Goal: Information Seeking & Learning: Learn about a topic

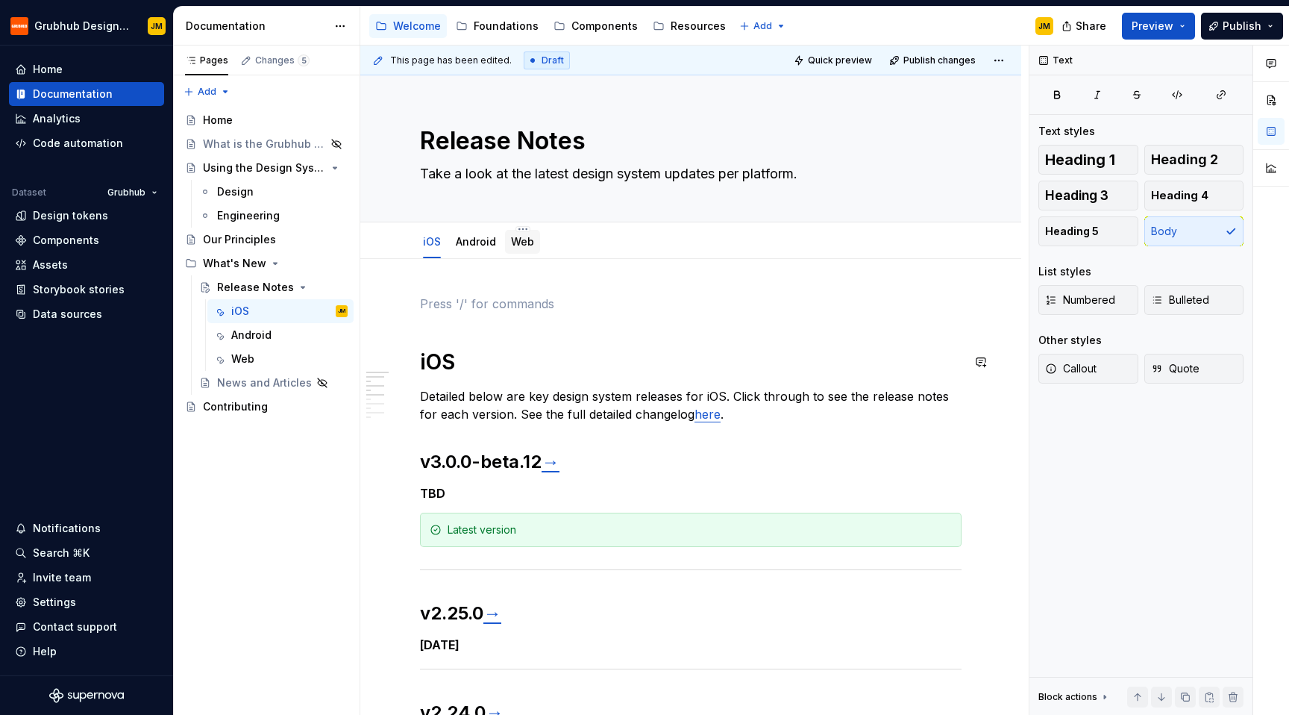
click at [512, 251] on div "Web" at bounding box center [522, 242] width 35 height 24
click at [513, 250] on div "Web" at bounding box center [522, 242] width 23 height 18
click at [519, 240] on link "Web" at bounding box center [522, 241] width 23 height 13
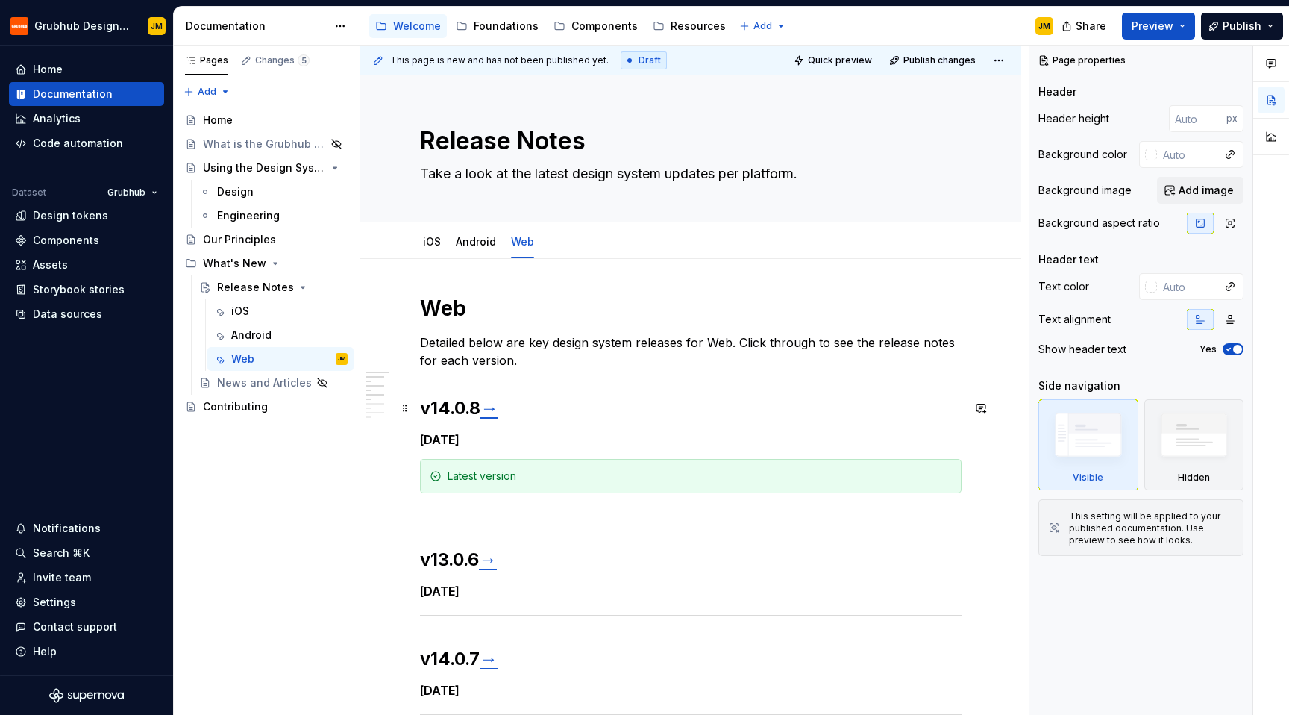
click at [498, 410] on link "→" at bounding box center [490, 408] width 18 height 22
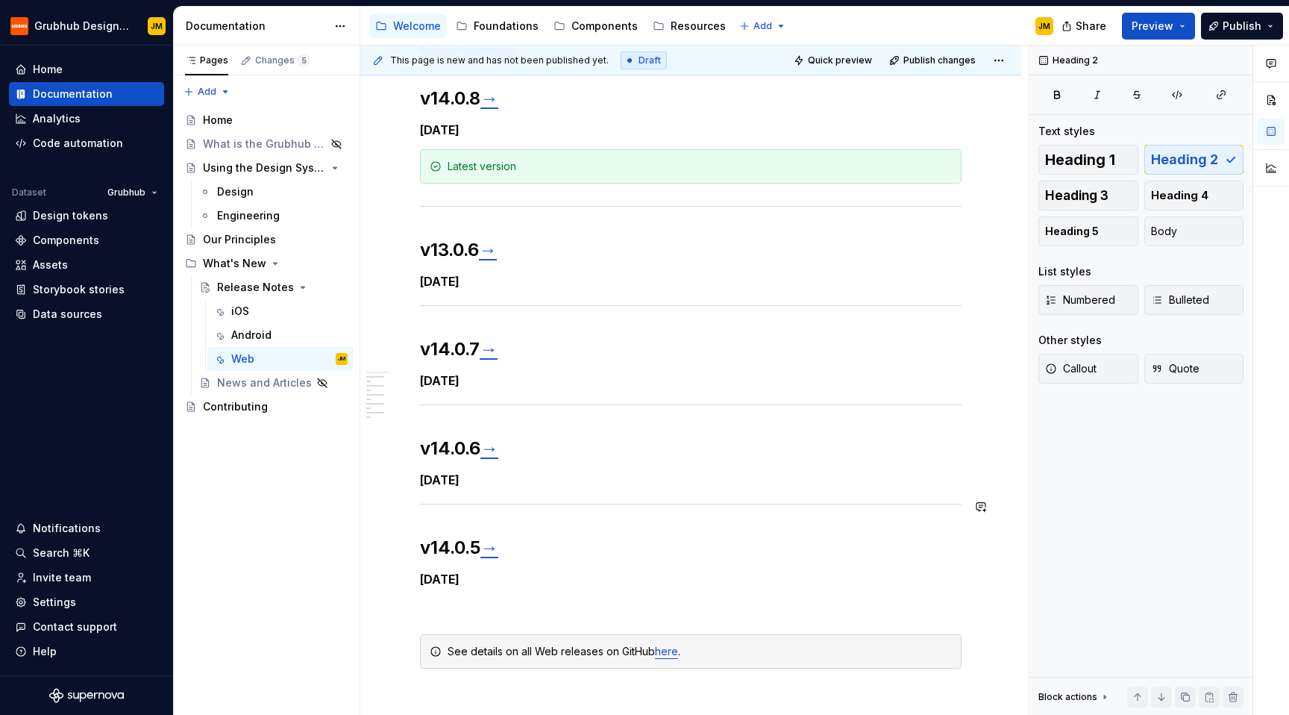
scroll to position [384, 0]
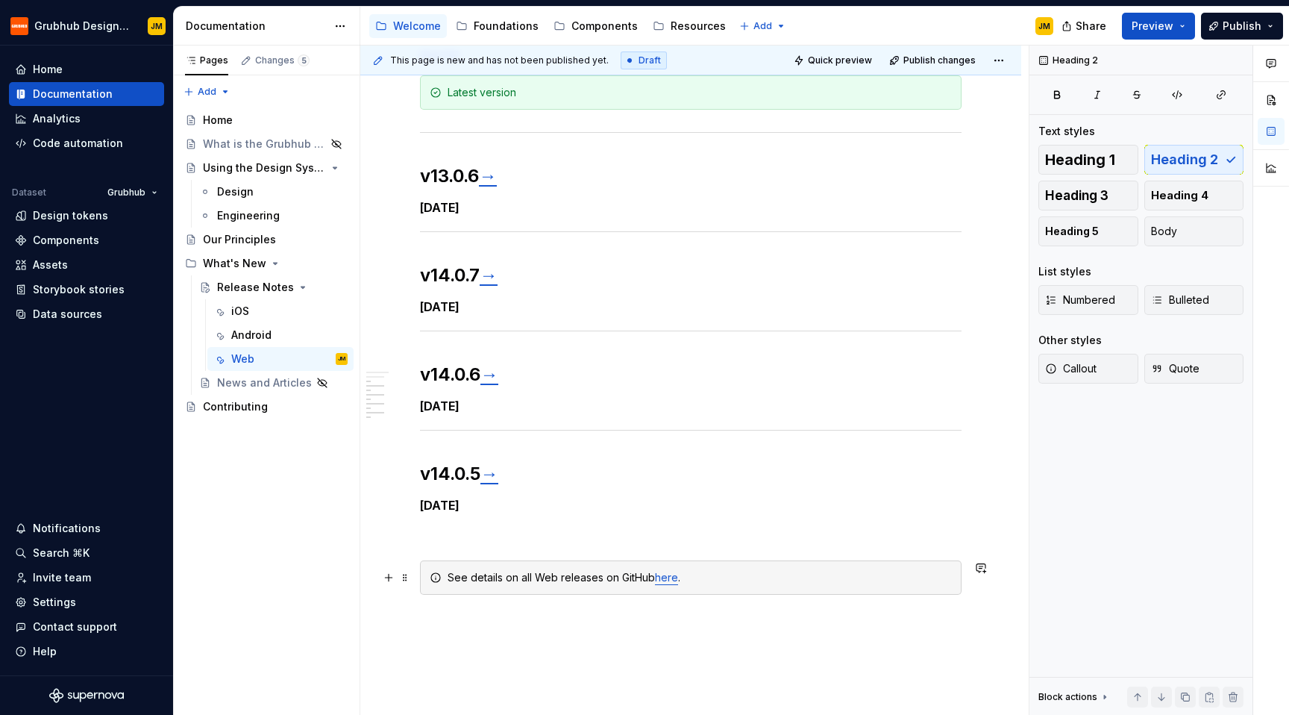
click at [665, 578] on link "here" at bounding box center [666, 577] width 23 height 13
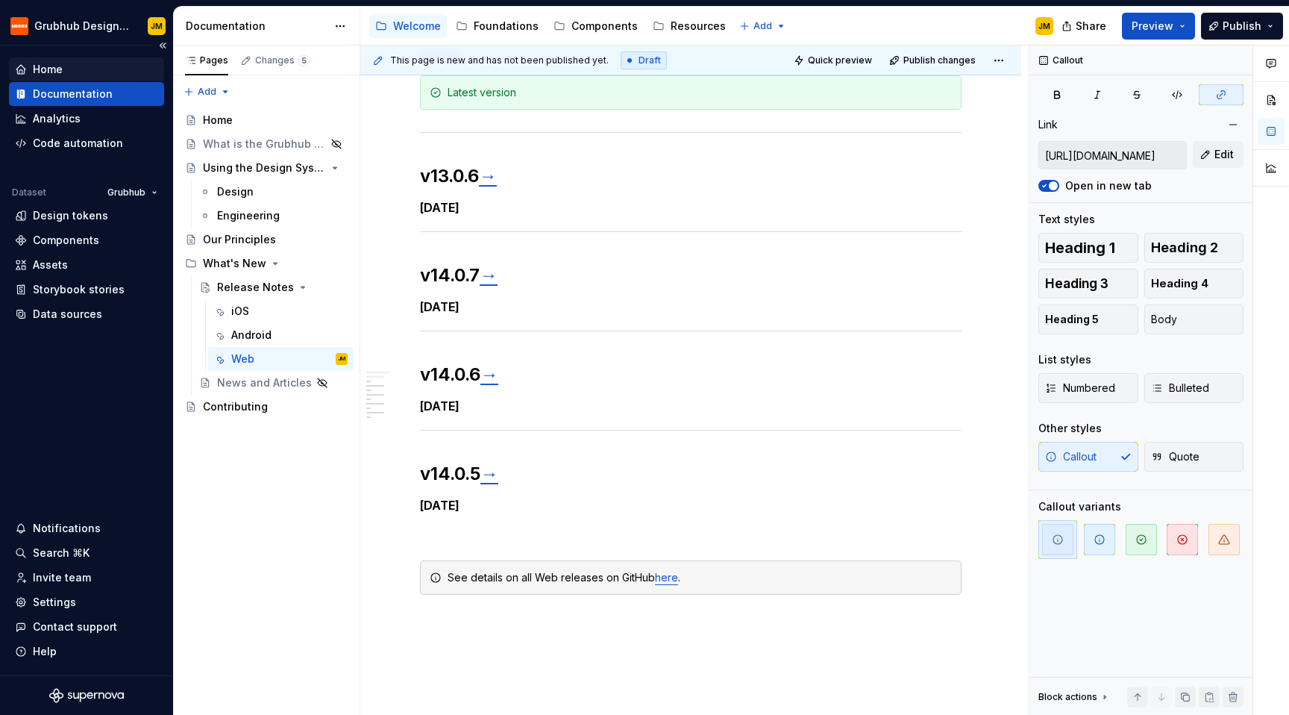
click at [77, 70] on div "Home" at bounding box center [86, 69] width 143 height 15
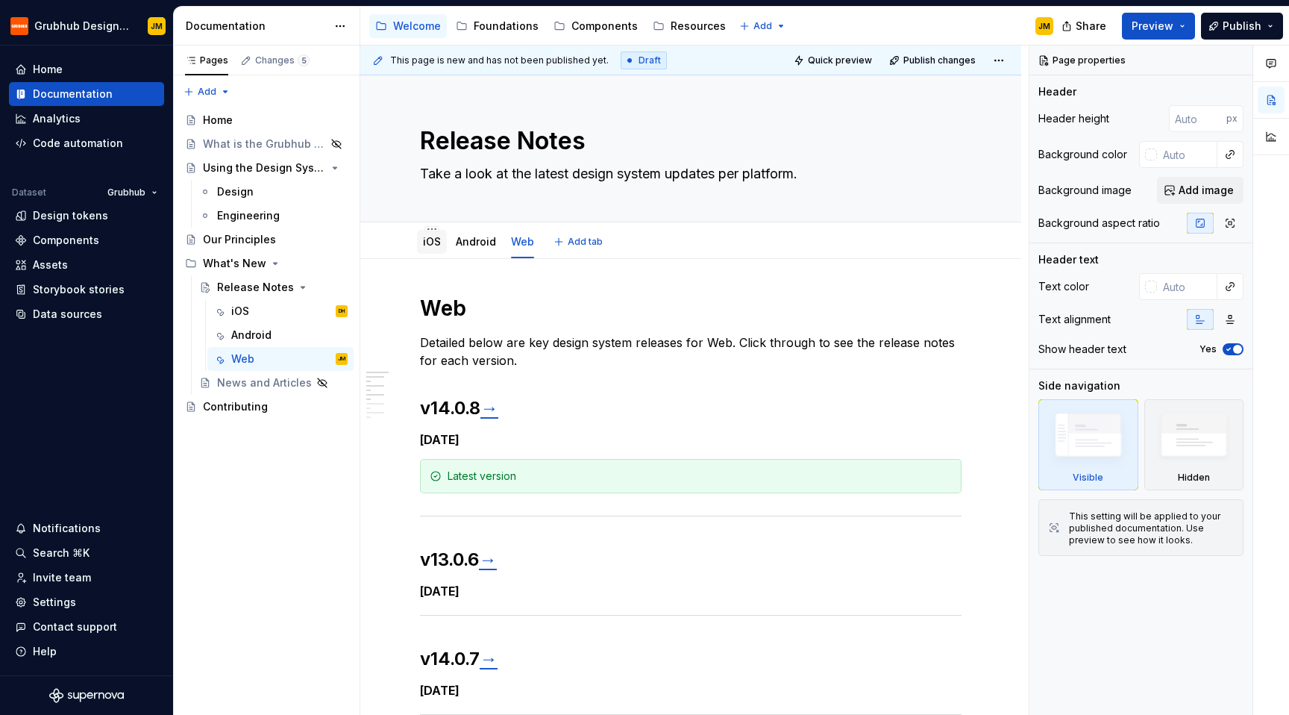
click at [429, 239] on link "iOS" at bounding box center [432, 241] width 18 height 13
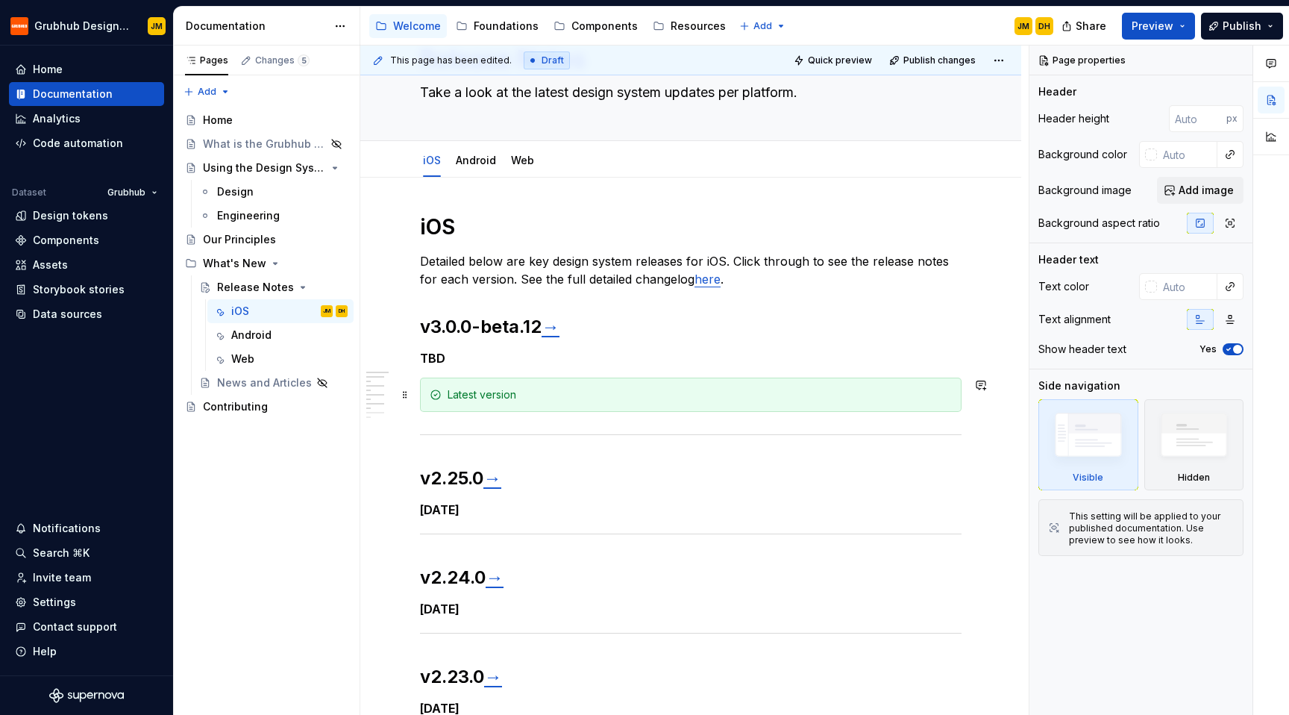
scroll to position [87, 0]
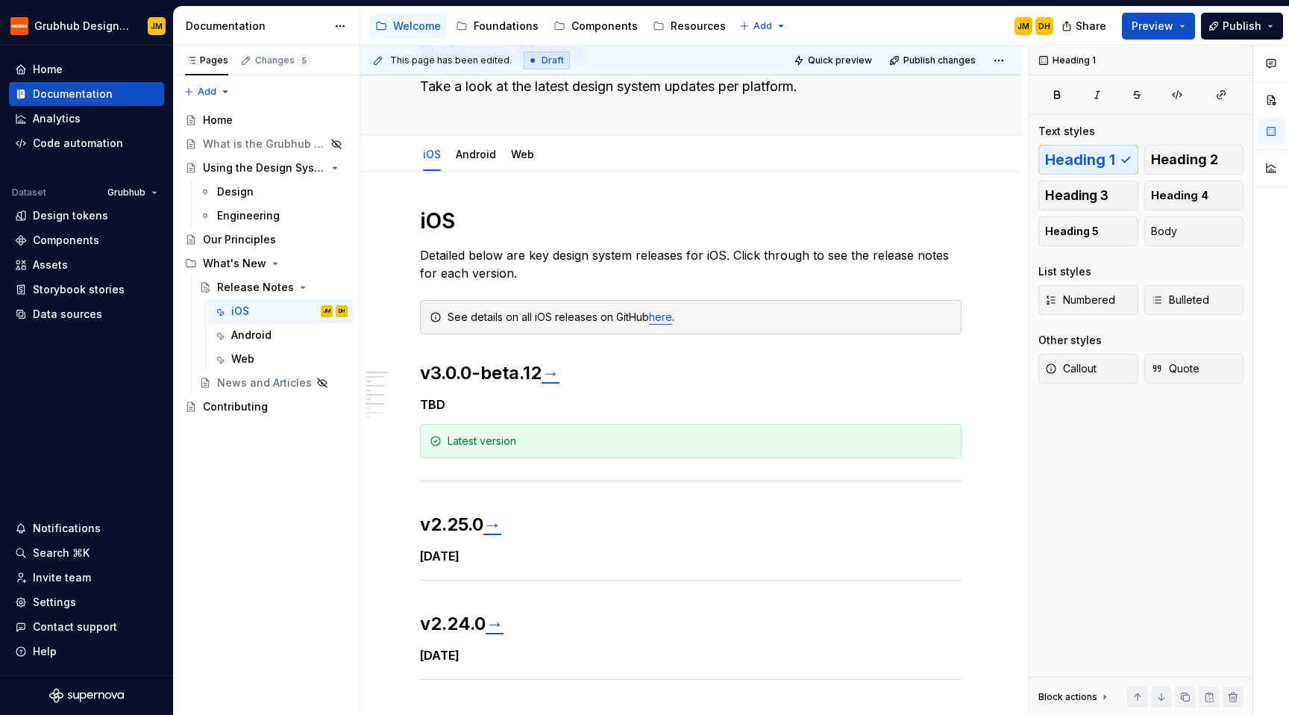
type textarea "*"
